Goal: Task Accomplishment & Management: Use online tool/utility

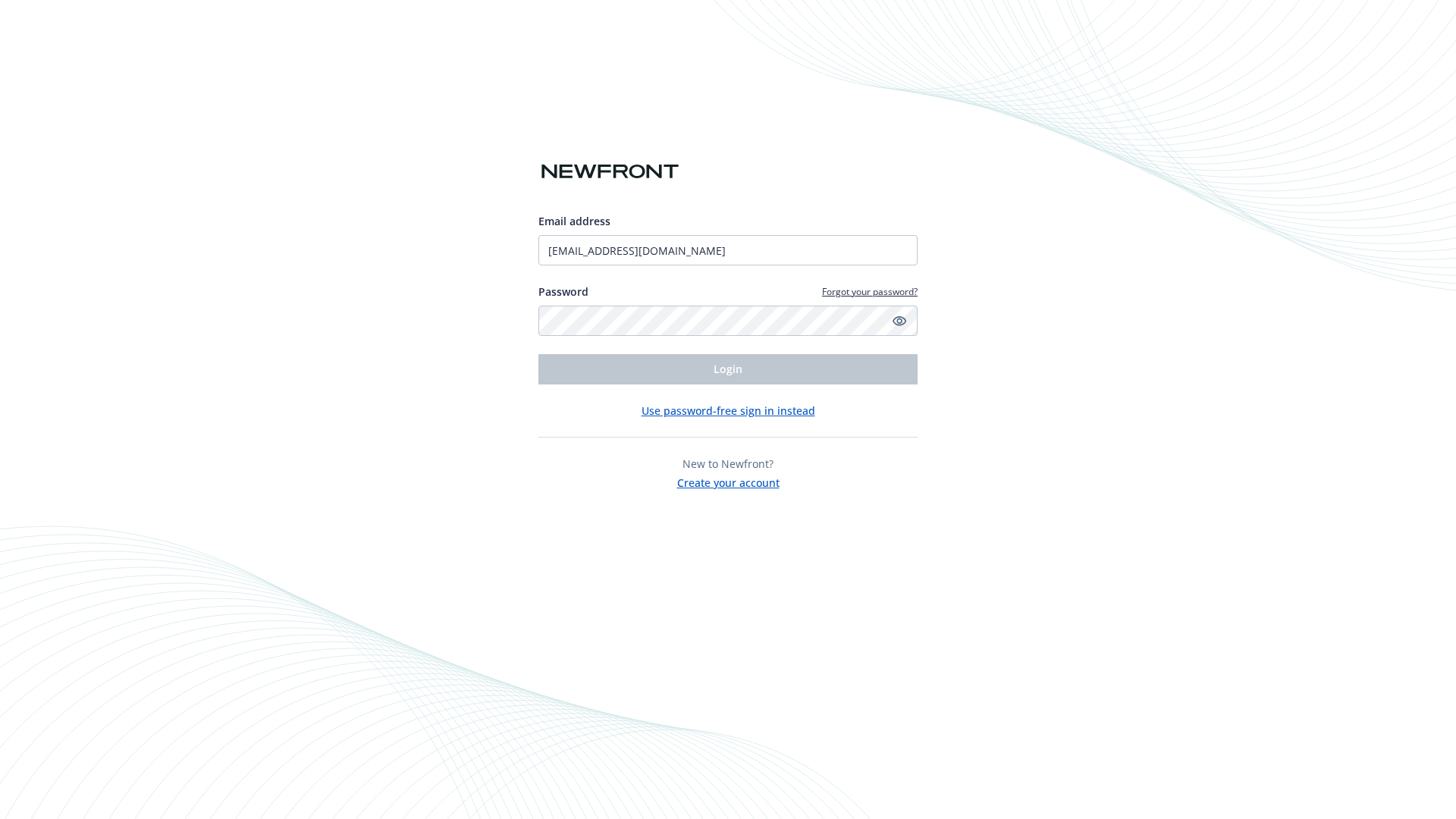
type input "[EMAIL_ADDRESS][DOMAIN_NAME]"
click at [728, 369] on span "Login" at bounding box center [728, 368] width 29 height 14
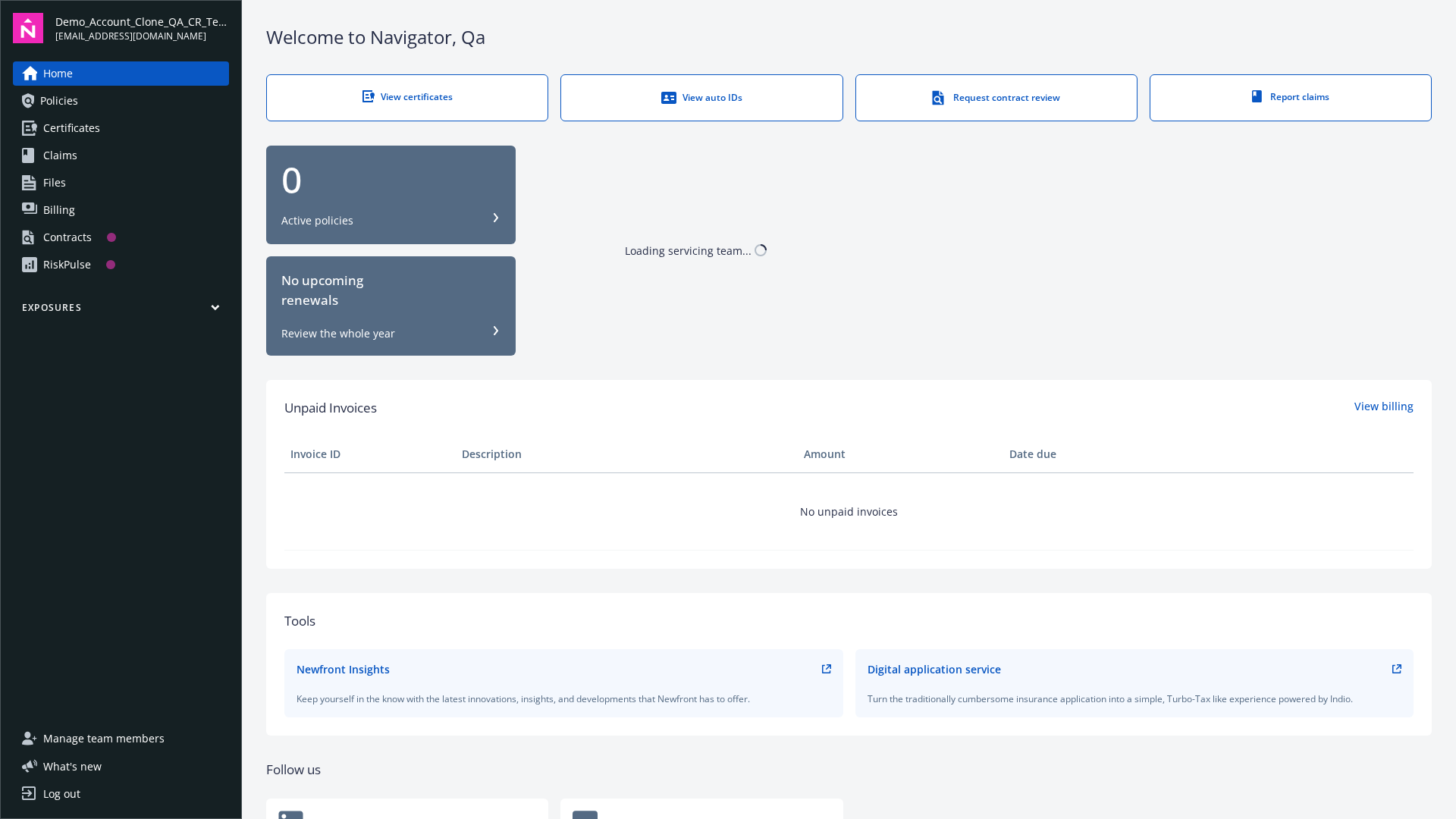
click at [142, 28] on span "Demo_Account_Clone_QA_CR_Tests_Prospect" at bounding box center [142, 21] width 174 height 16
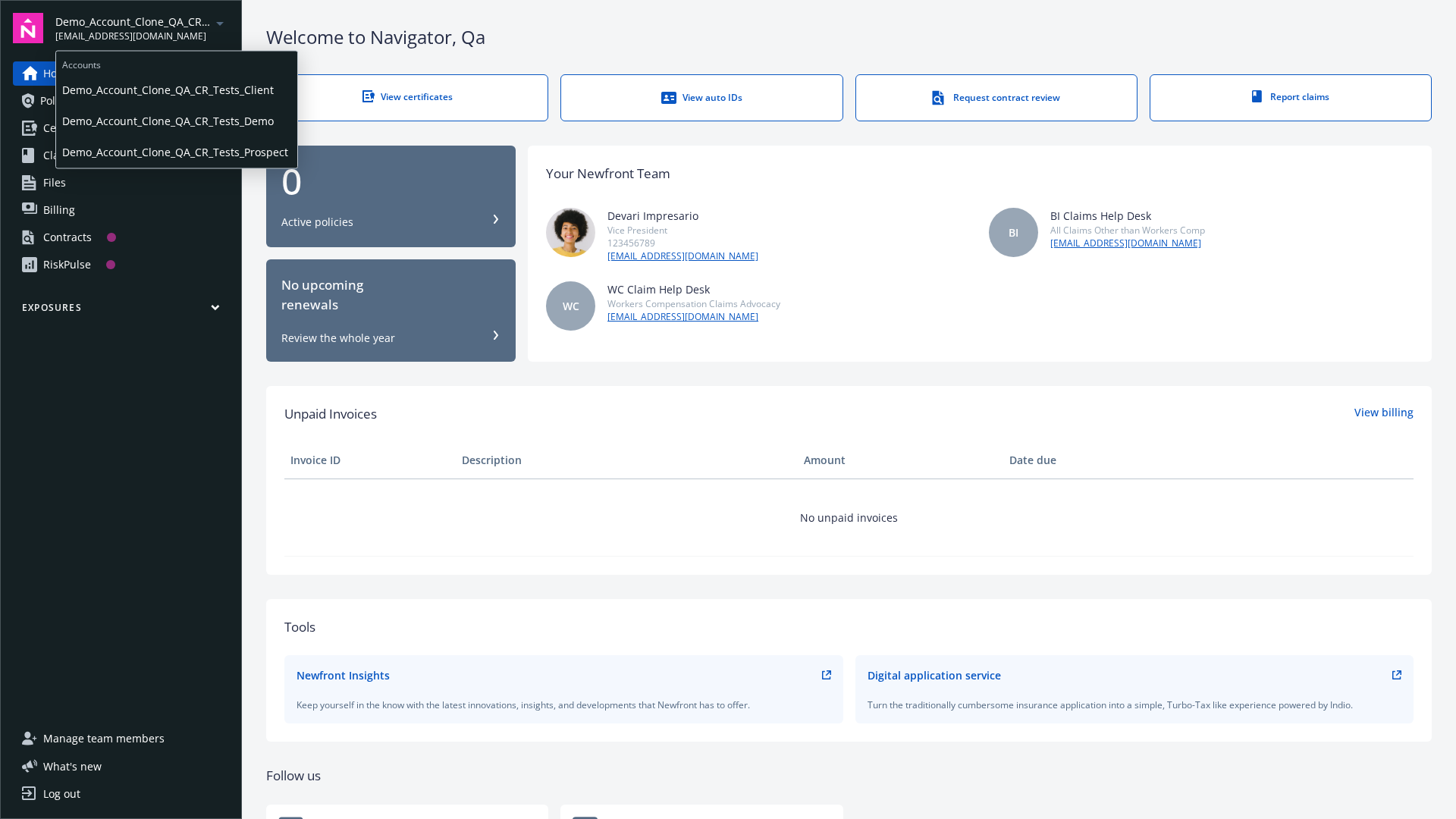
click at [175, 91] on span "Demo_Account_Clone_QA_CR_Tests_Client" at bounding box center [176, 90] width 229 height 31
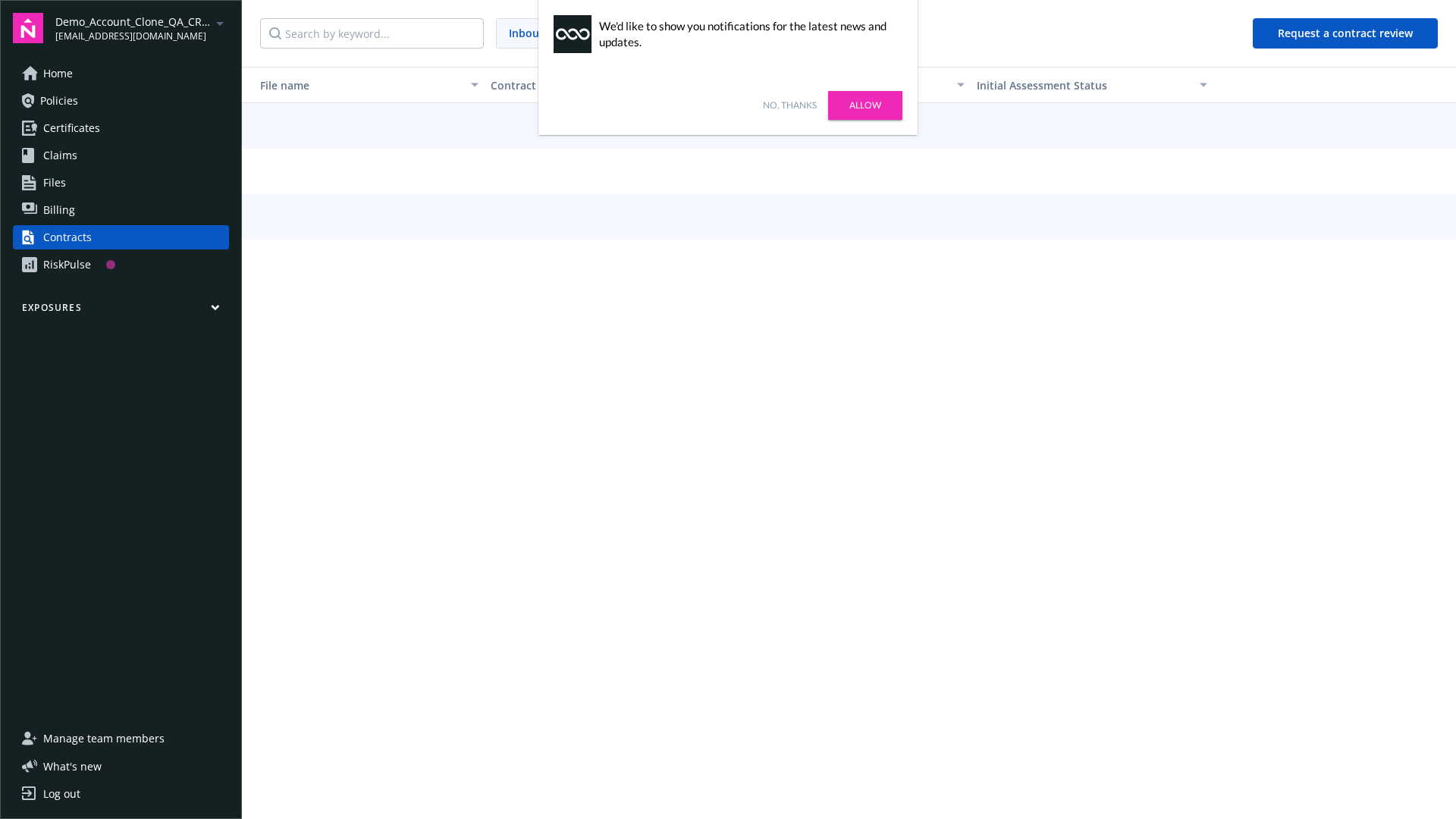
click at [789, 106] on link "No, thanks" at bounding box center [790, 106] width 54 height 13
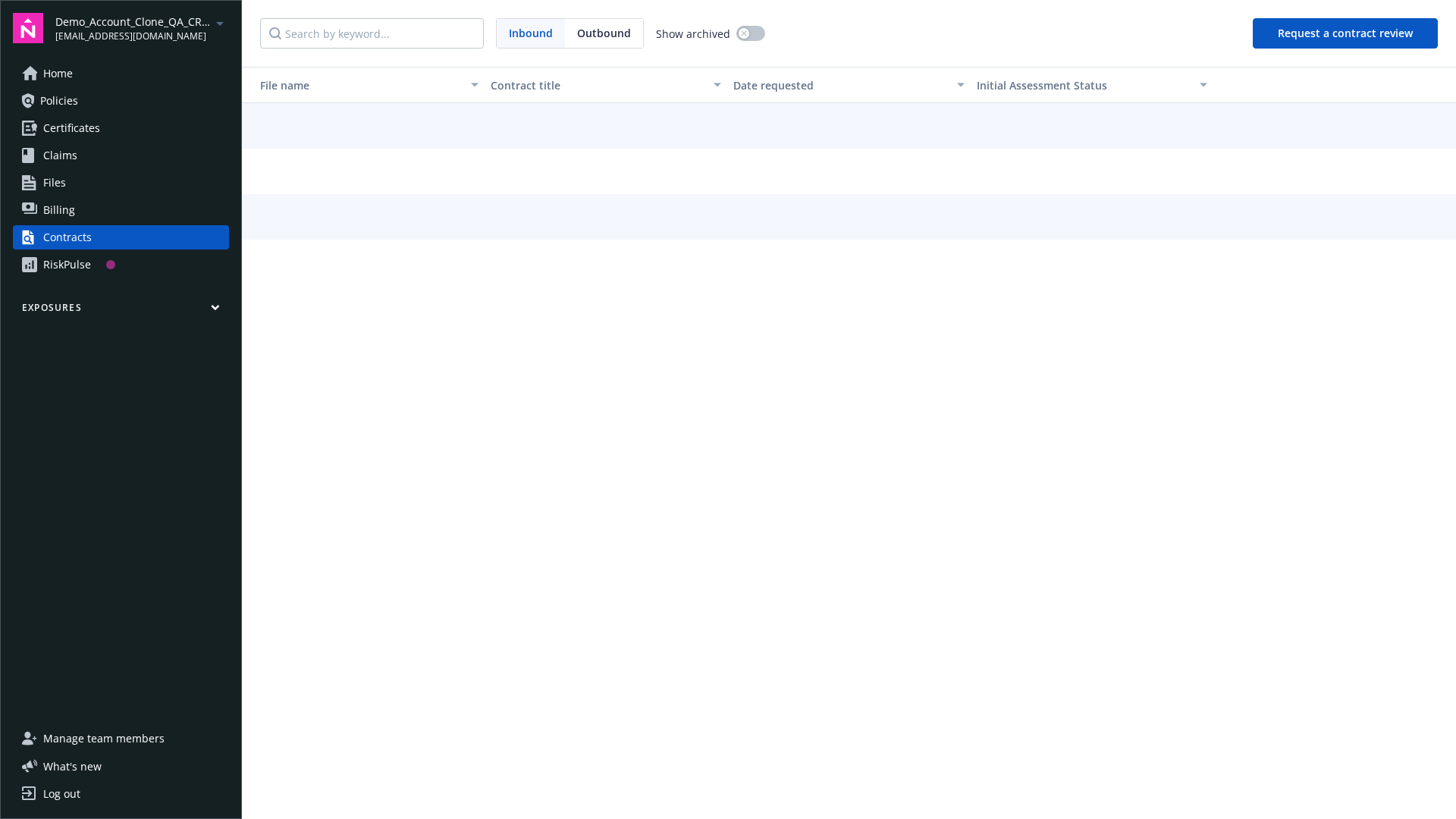
click at [1346, 34] on button "Request a contract review" at bounding box center [1345, 34] width 185 height 30
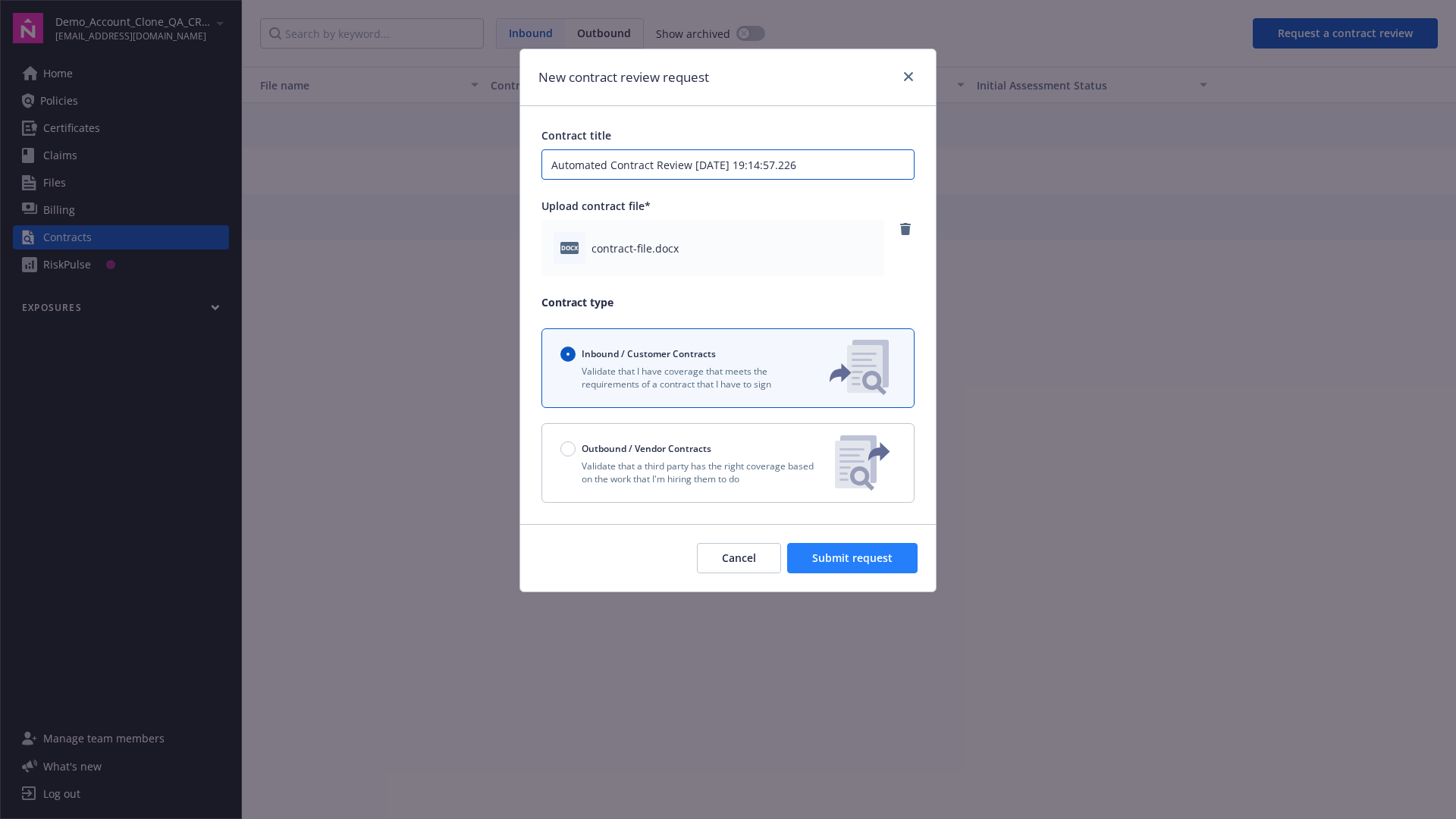
type input "Automated Contract Review [DATE] 19:14:57.226"
click at [853, 558] on span "Submit request" at bounding box center [853, 557] width 81 height 14
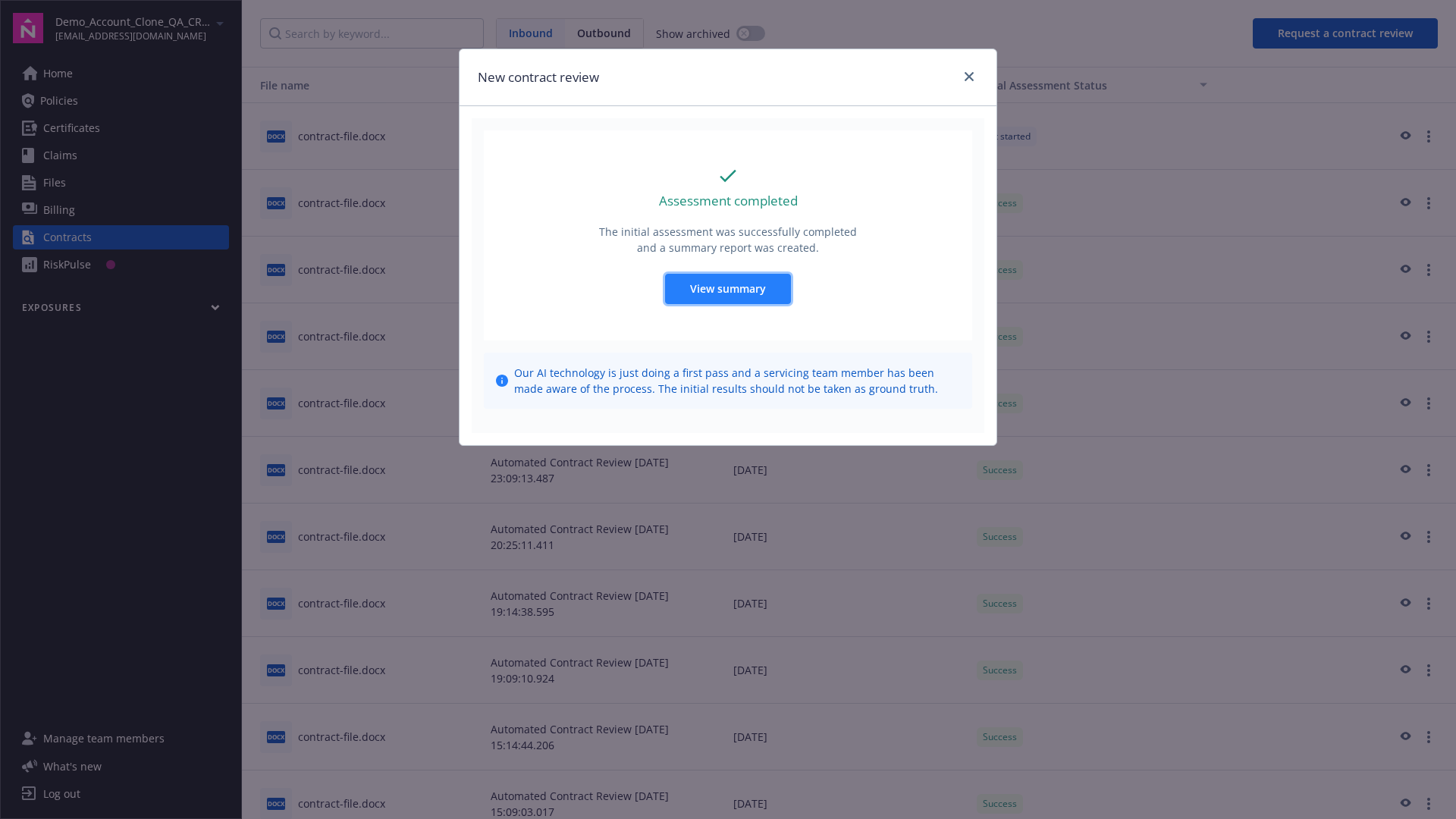
click at [727, 288] on span "View summary" at bounding box center [728, 288] width 75 height 14
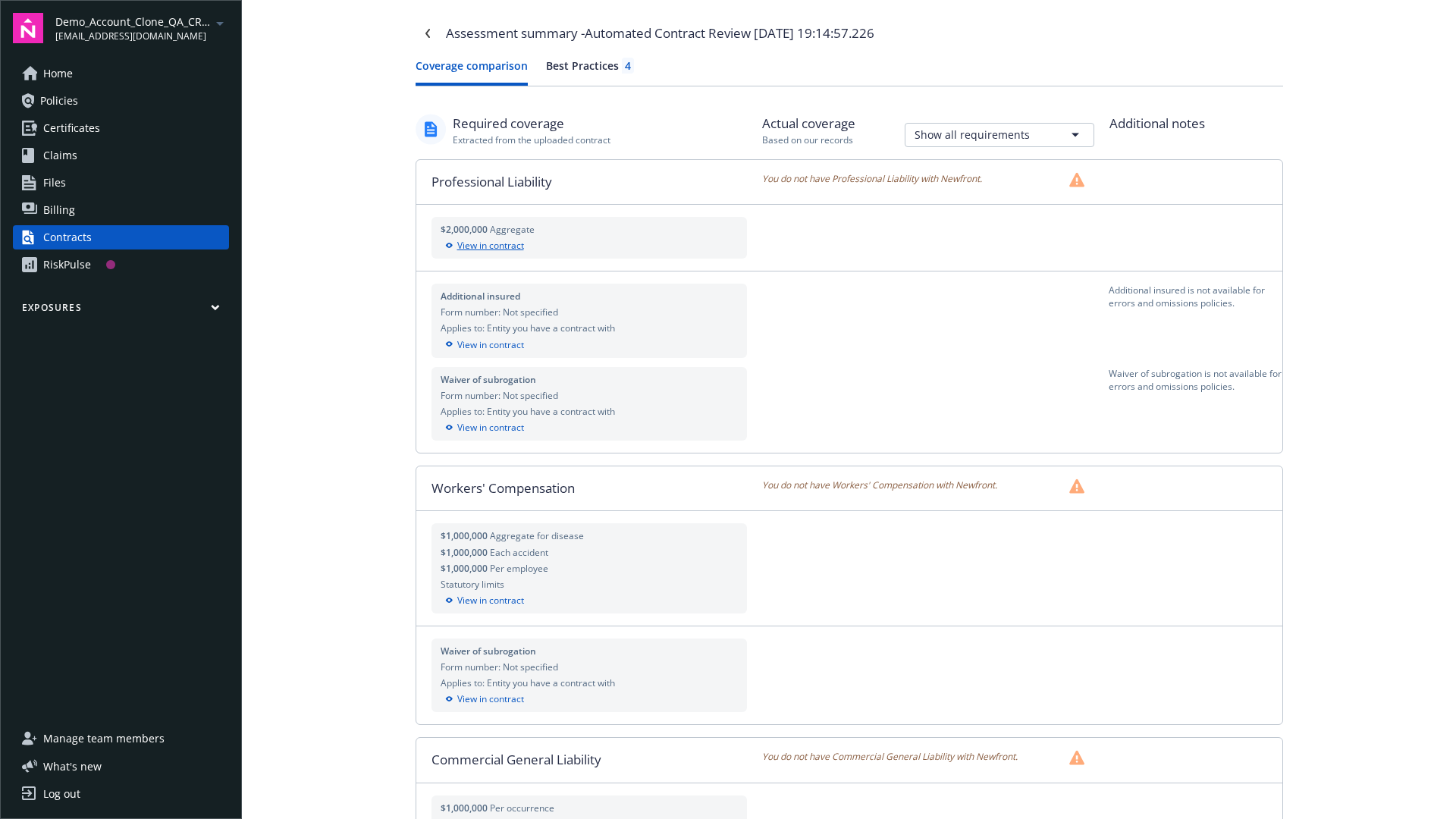
click at [589, 246] on div "View in contract" at bounding box center [589, 246] width 298 height 13
